Goal: Information Seeking & Learning: Learn about a topic

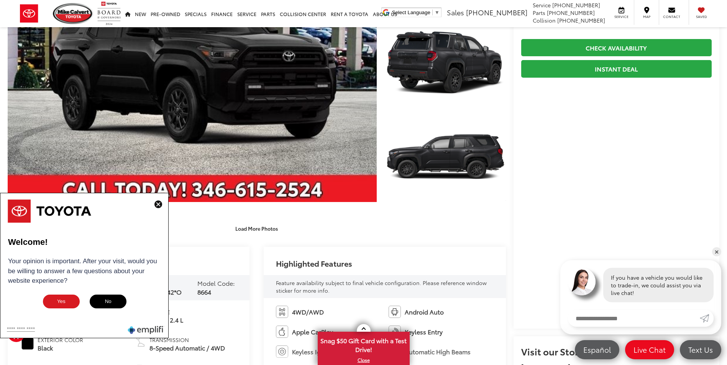
scroll to position [38, 0]
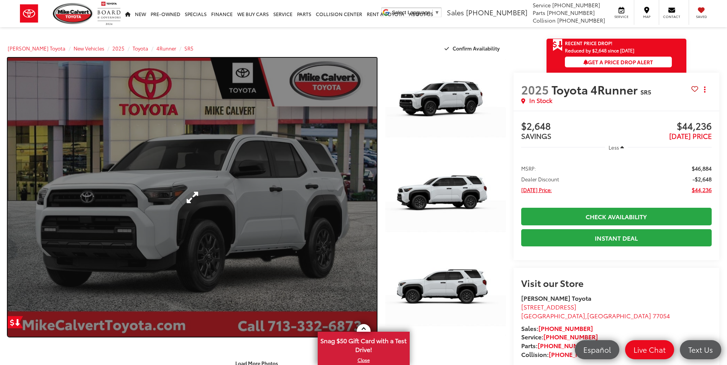
click at [347, 197] on link "Expand Photo 0" at bounding box center [192, 197] width 369 height 279
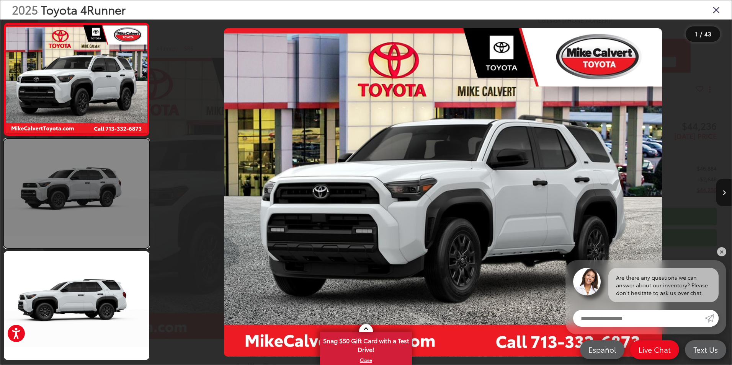
click at [11, 202] on link at bounding box center [77, 193] width 146 height 109
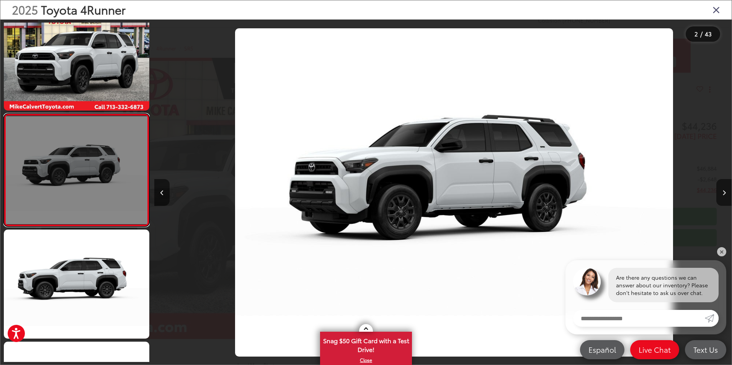
scroll to position [0, 578]
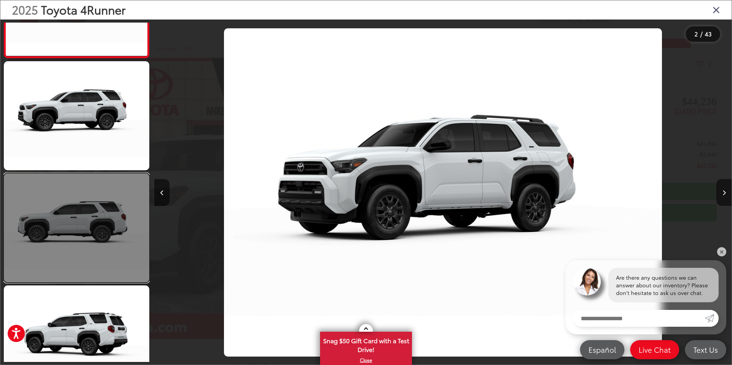
click at [77, 225] on link at bounding box center [77, 228] width 146 height 109
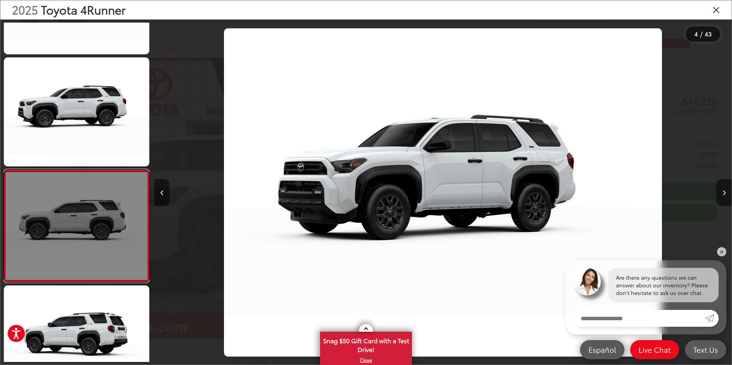
scroll to position [246, 0]
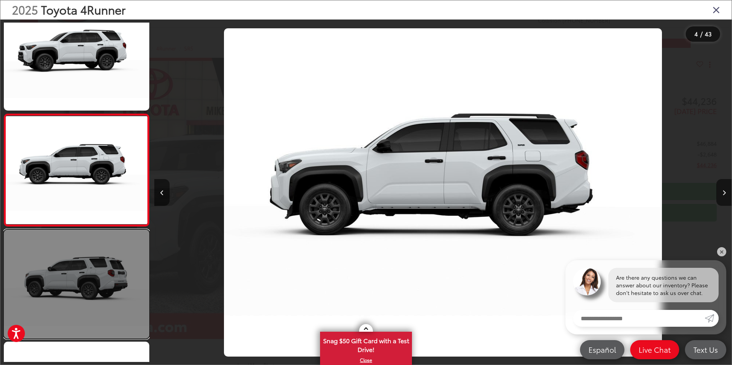
click at [138, 292] on link at bounding box center [77, 284] width 146 height 109
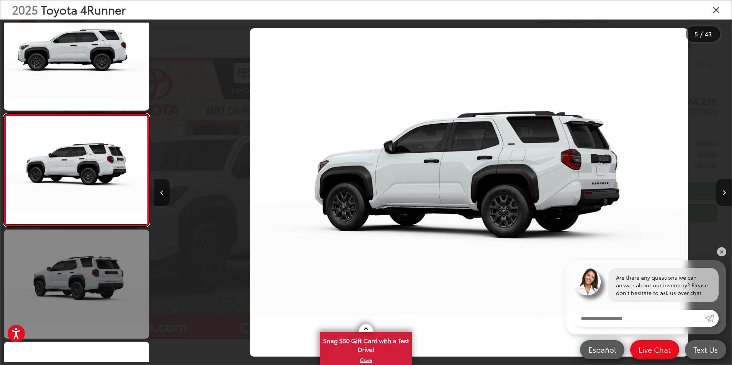
scroll to position [0, 2311]
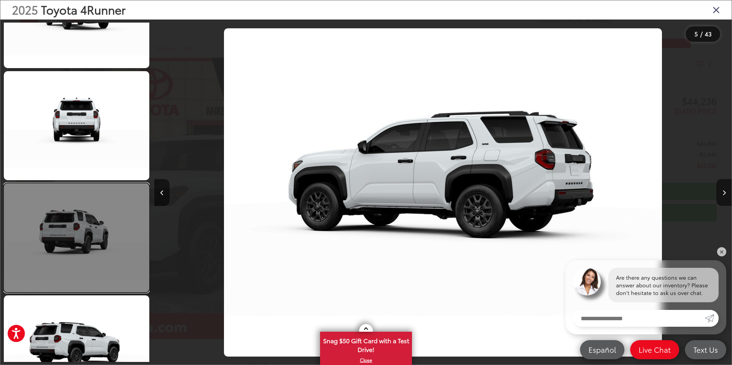
click at [113, 237] on link at bounding box center [77, 237] width 146 height 109
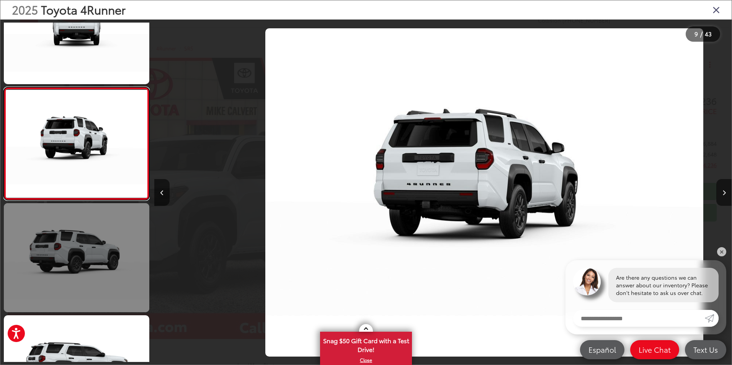
scroll to position [0, 4621]
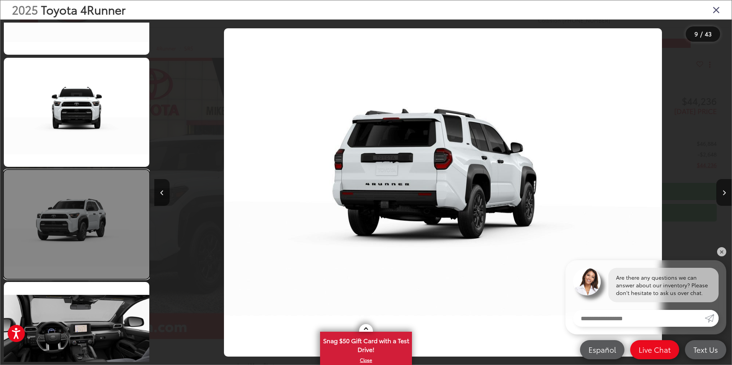
click at [90, 214] on link at bounding box center [77, 224] width 146 height 109
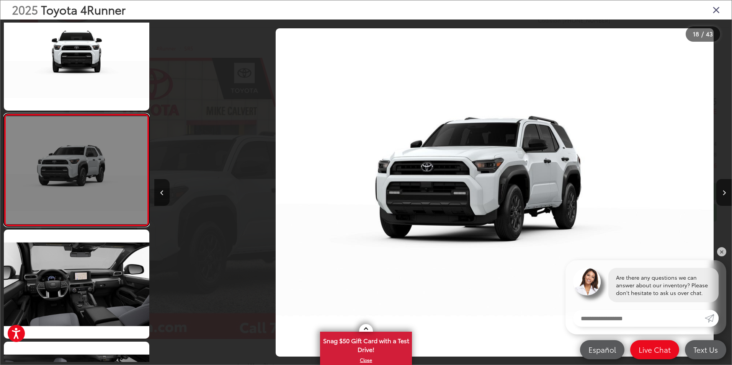
scroll to position [0, 9820]
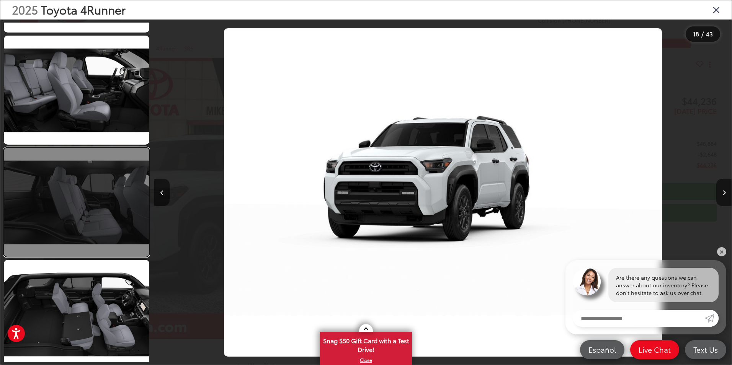
click at [86, 214] on link at bounding box center [77, 202] width 146 height 109
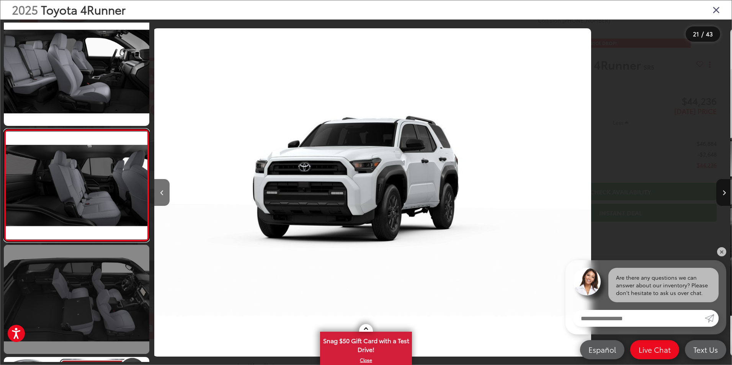
scroll to position [2154, 0]
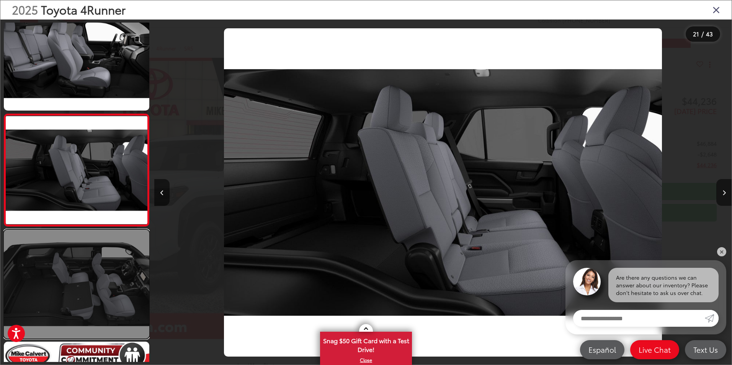
click at [103, 282] on link at bounding box center [77, 284] width 146 height 109
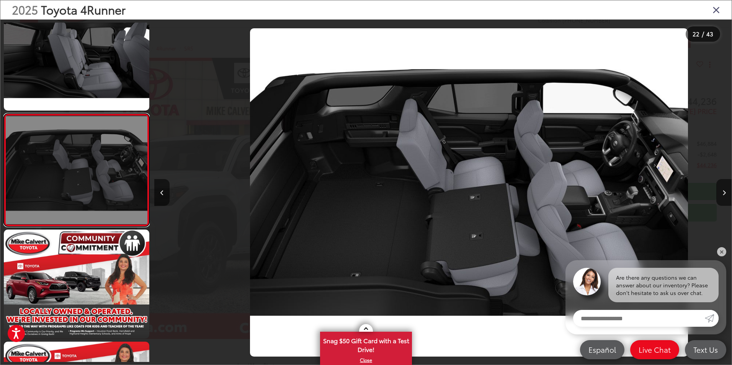
scroll to position [0, 12130]
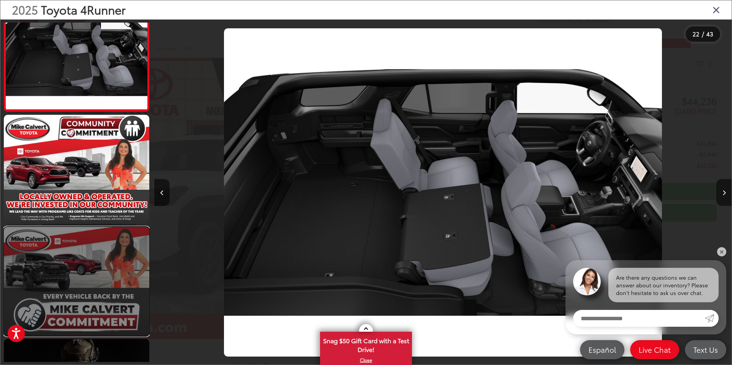
click at [100, 264] on link at bounding box center [77, 281] width 146 height 109
